Goal: Check status: Check status

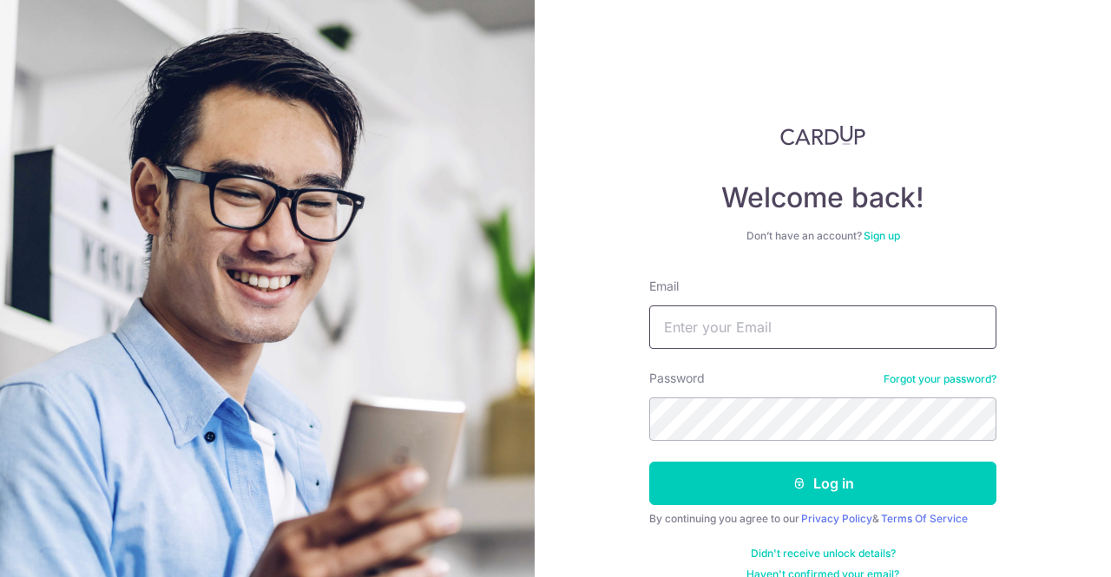
click at [804, 324] on input "Email" at bounding box center [823, 327] width 347 height 43
type input "[EMAIL_ADDRESS][DOMAIN_NAME]"
click at [650, 462] on button "Log in" at bounding box center [823, 483] width 347 height 43
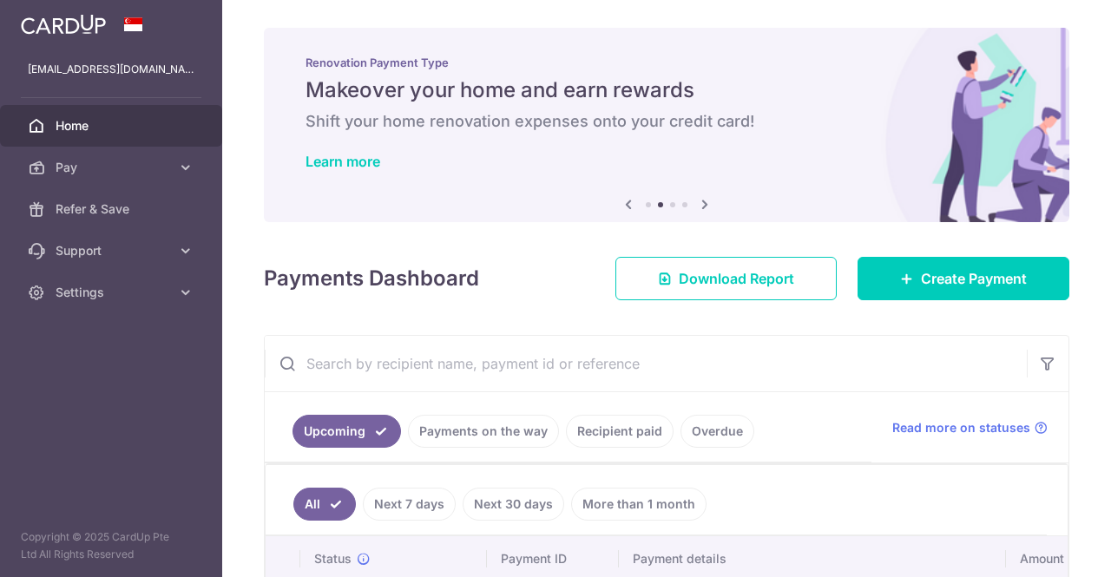
scroll to position [174, 0]
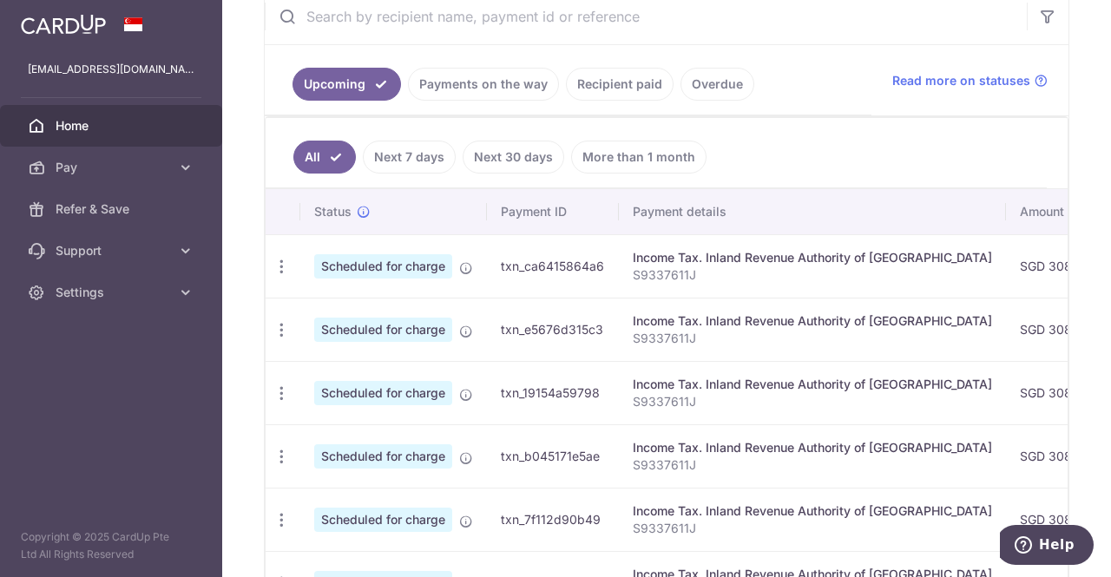
click at [472, 94] on link "Payments on the way" at bounding box center [483, 84] width 151 height 33
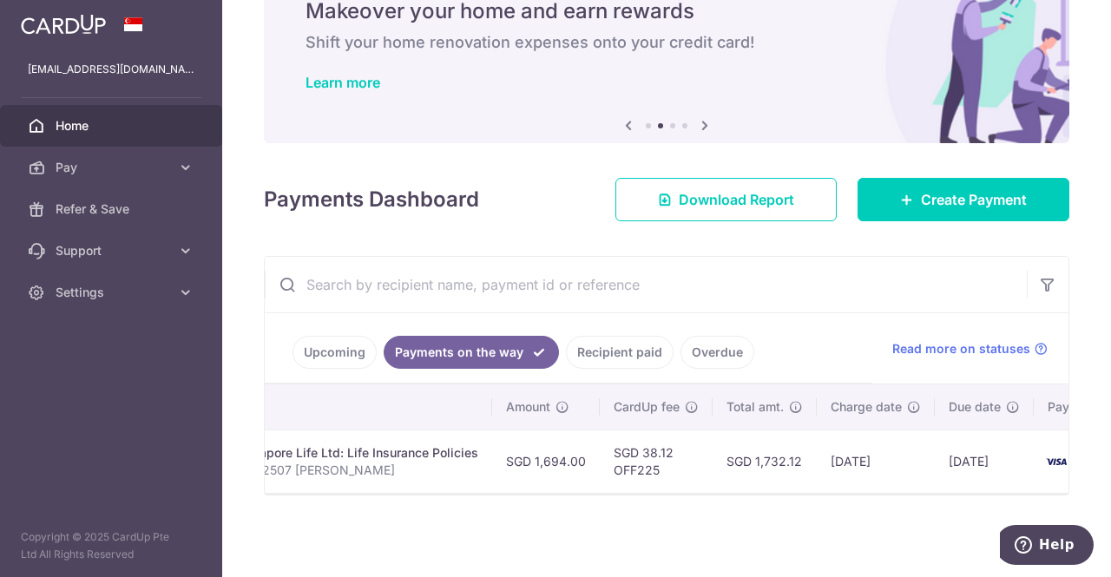
scroll to position [0, 533]
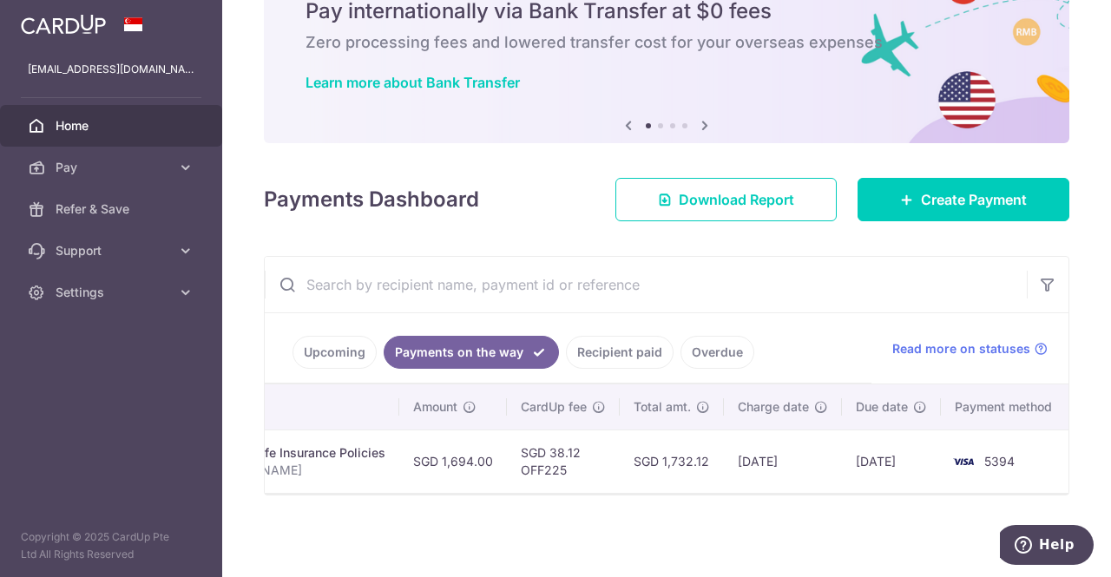
click at [615, 345] on link "Recipient paid" at bounding box center [620, 352] width 108 height 33
